Goal: Entertainment & Leisure: Consume media (video, audio)

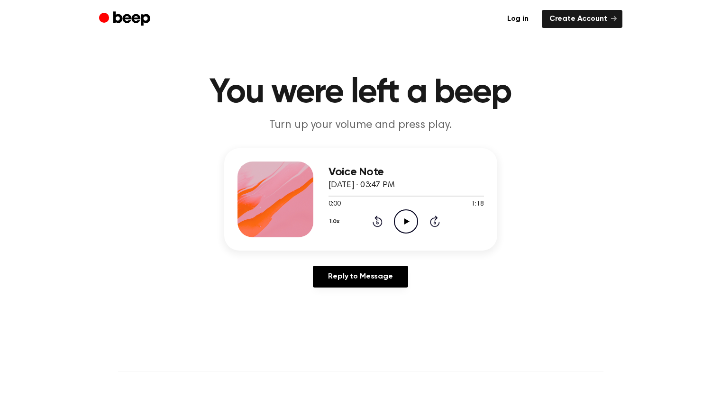
click at [402, 221] on icon "Play Audio" at bounding box center [406, 221] width 24 height 24
click at [407, 217] on icon "Pause Audio" at bounding box center [406, 221] width 24 height 24
click at [402, 216] on icon "Play Audio" at bounding box center [406, 221] width 24 height 24
click at [409, 223] on icon "Play Audio" at bounding box center [406, 221] width 24 height 24
click at [409, 223] on icon "Pause Audio" at bounding box center [406, 221] width 24 height 24
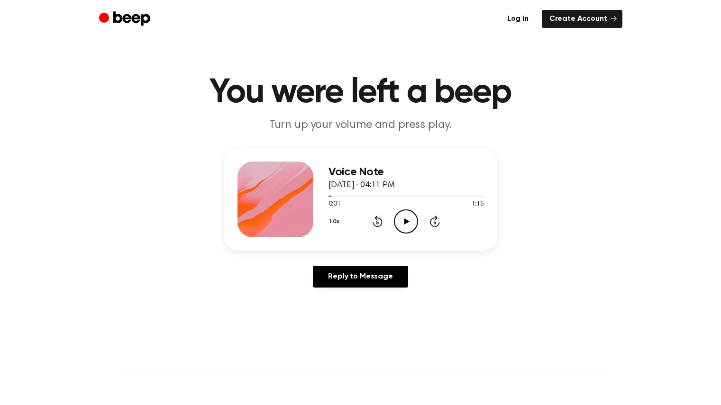
click at [404, 219] on icon "Play Audio" at bounding box center [406, 221] width 24 height 24
click at [336, 223] on button "1.0x" at bounding box center [335, 222] width 15 height 16
click at [350, 300] on li "1.2x" at bounding box center [346, 297] width 36 height 18
click at [403, 217] on icon "Play Audio" at bounding box center [406, 221] width 24 height 24
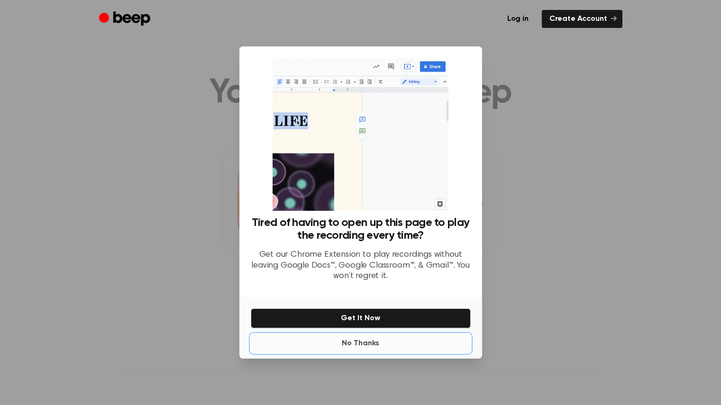
click at [355, 344] on button "No Thanks" at bounding box center [361, 343] width 220 height 19
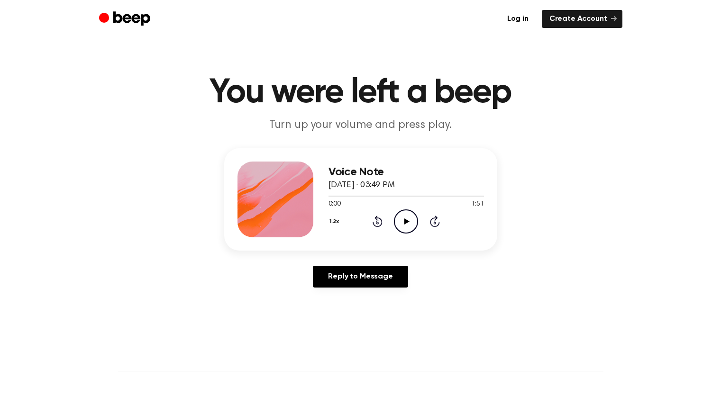
click at [401, 220] on icon "Play Audio" at bounding box center [406, 221] width 24 height 24
click at [404, 218] on icon "Play Audio" at bounding box center [406, 221] width 24 height 24
click at [406, 222] on icon "Pause Audio" at bounding box center [406, 221] width 24 height 24
click at [409, 208] on div "2:44 3:00" at bounding box center [405, 205] width 155 height 10
click at [408, 217] on icon "Play Audio" at bounding box center [406, 221] width 24 height 24
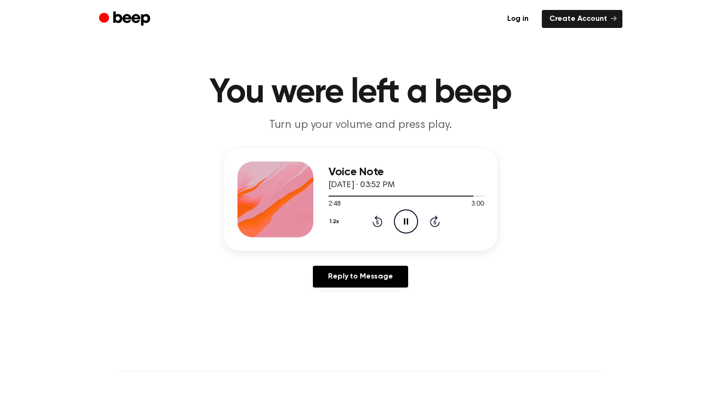
click at [373, 219] on icon "Rewind 5 seconds" at bounding box center [377, 221] width 10 height 12
click at [409, 212] on icon "Pause Audio" at bounding box center [406, 221] width 24 height 24
click at [407, 219] on icon "Play Audio" at bounding box center [406, 221] width 24 height 24
click at [431, 228] on div "1.2x Rewind 5 seconds Pause Audio Skip 5 seconds" at bounding box center [405, 221] width 155 height 24
click at [434, 222] on icon at bounding box center [435, 223] width 2 height 4
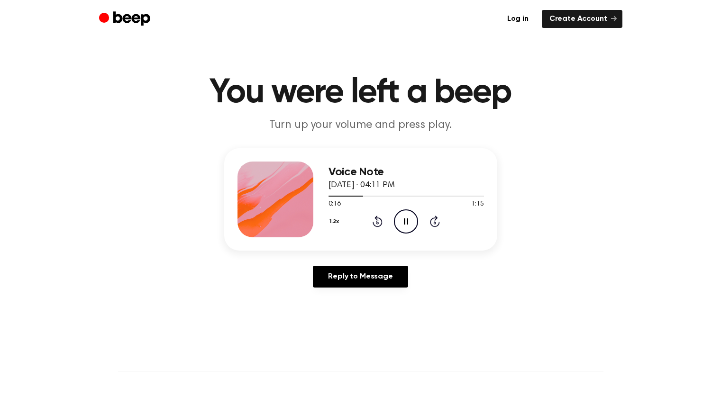
click at [400, 219] on icon "Pause Audio" at bounding box center [406, 221] width 24 height 24
click at [405, 224] on icon at bounding box center [406, 222] width 5 height 6
click at [429, 223] on icon "Skip 5 seconds" at bounding box center [434, 221] width 10 height 12
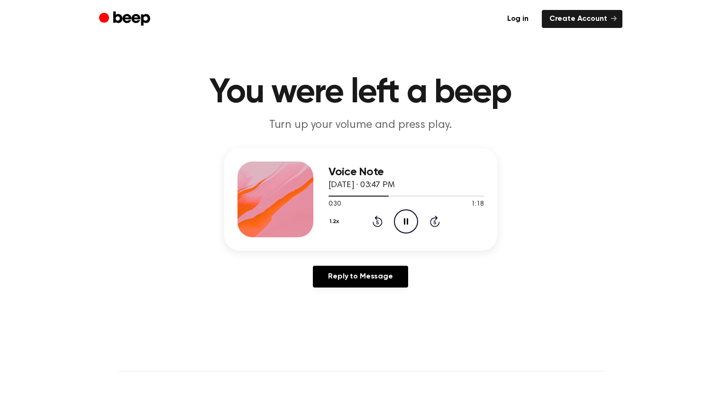
click at [429, 223] on icon "Skip 5 seconds" at bounding box center [434, 221] width 10 height 12
click at [404, 226] on icon "Pause Audio" at bounding box center [406, 221] width 24 height 24
click at [380, 221] on icon "Rewind 5 seconds" at bounding box center [377, 221] width 10 height 12
click at [402, 222] on icon "Play Audio" at bounding box center [406, 221] width 24 height 24
click at [404, 214] on icon "Pause Audio" at bounding box center [406, 221] width 24 height 24
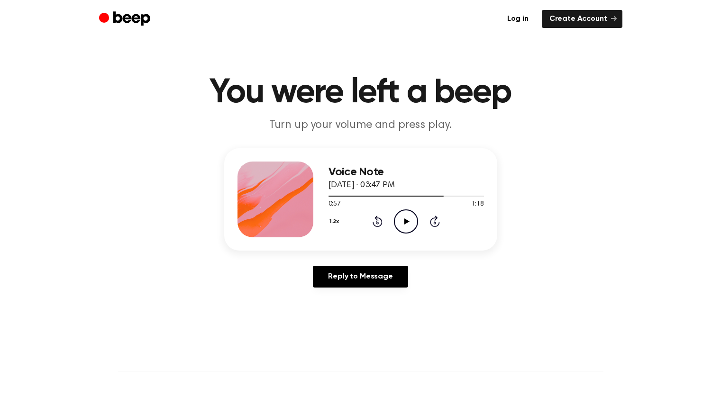
click at [403, 218] on icon "Play Audio" at bounding box center [406, 221] width 24 height 24
click at [403, 218] on icon "Pause Audio" at bounding box center [406, 221] width 24 height 24
click at [401, 222] on icon "Play Audio" at bounding box center [406, 221] width 24 height 24
click at [430, 225] on icon "Skip 5 seconds" at bounding box center [434, 221] width 10 height 12
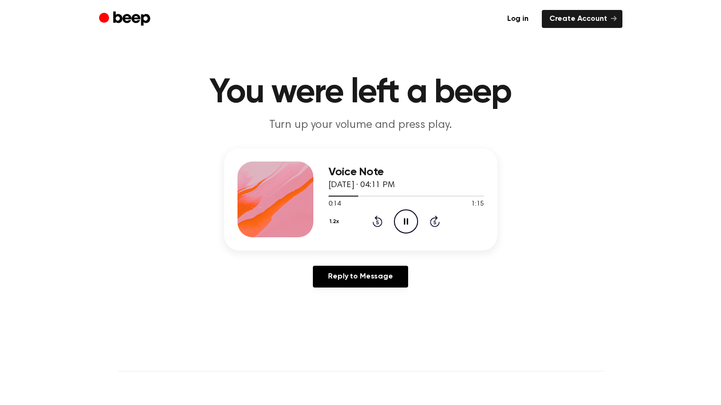
click at [430, 225] on icon "Skip 5 seconds" at bounding box center [434, 221] width 10 height 12
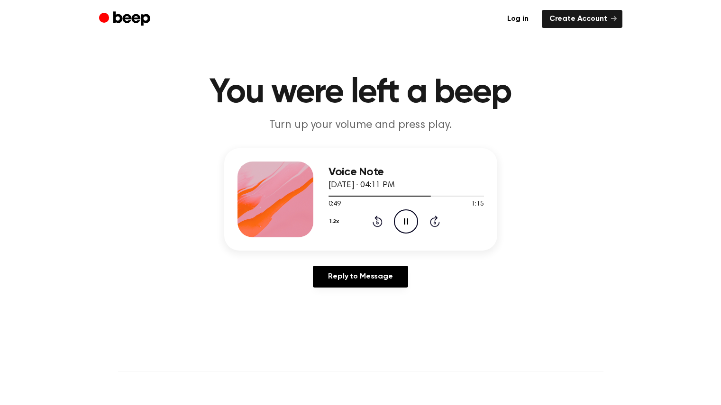
click at [430, 225] on icon "Skip 5 seconds" at bounding box center [434, 221] width 10 height 12
click at [406, 226] on icon "Play Audio" at bounding box center [406, 221] width 24 height 24
click at [436, 224] on icon "Skip 5 seconds" at bounding box center [434, 221] width 10 height 12
click at [378, 222] on icon at bounding box center [377, 223] width 2 height 4
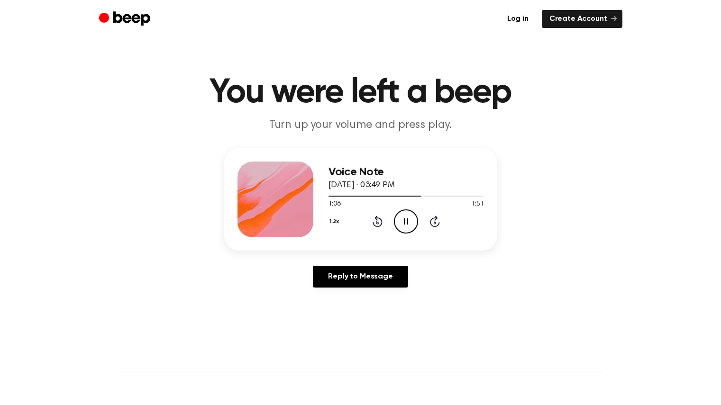
click at [402, 215] on icon "Pause Audio" at bounding box center [406, 221] width 24 height 24
